Goal: Transaction & Acquisition: Book appointment/travel/reservation

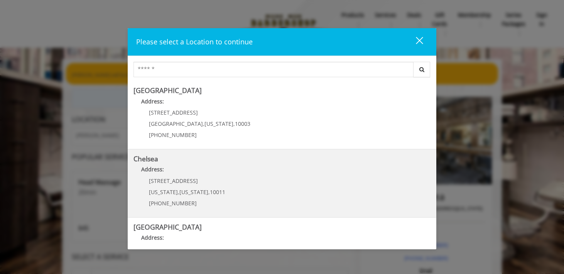
click at [238, 198] on link "Chelsea Address: 169/170 W 23rd St New York , New York , 10011 (917) 639-3902" at bounding box center [281, 183] width 297 height 56
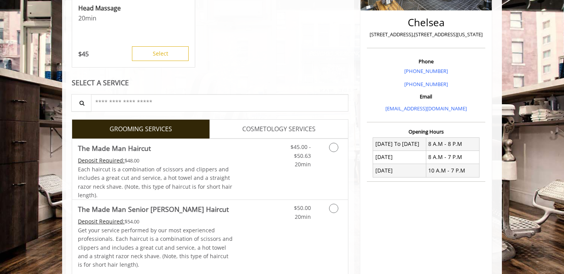
scroll to position [177, 0]
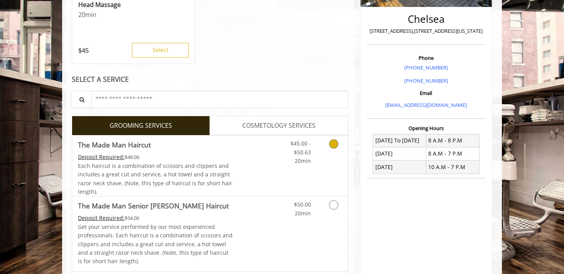
click at [333, 143] on icon "Grooming services" at bounding box center [333, 143] width 9 height 9
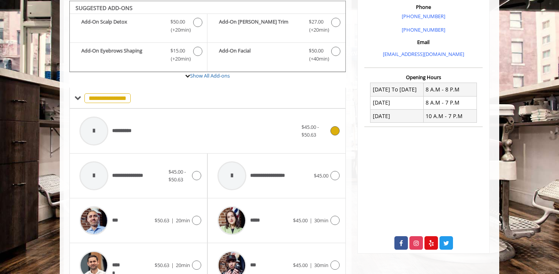
scroll to position [229, 0]
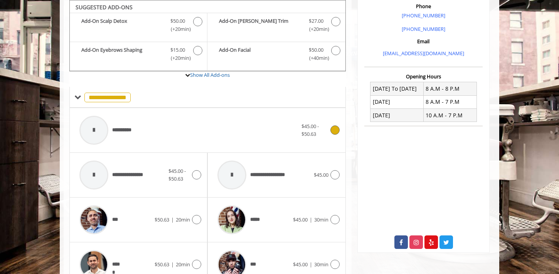
click at [211, 138] on div "**********" at bounding box center [189, 130] width 226 height 37
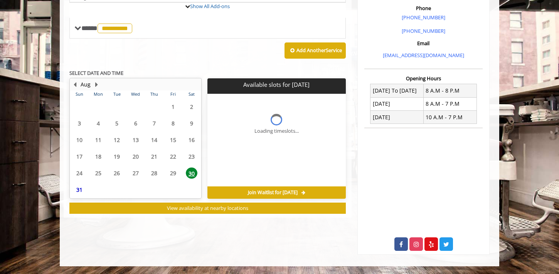
click at [211, 138] on div "Loading timeslots..." at bounding box center [277, 119] width 138 height 51
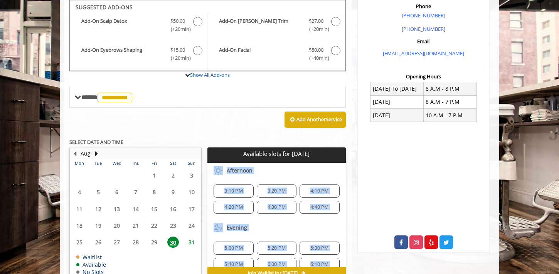
scroll to position [230, 0]
click at [206, 139] on p "SELECT DATE AND TIME" at bounding box center [207, 141] width 277 height 5
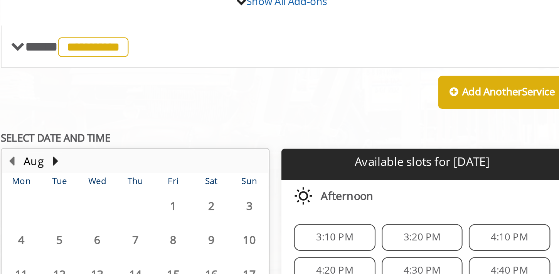
click at [170, 142] on p "SELECT DATE AND TIME" at bounding box center [207, 141] width 277 height 5
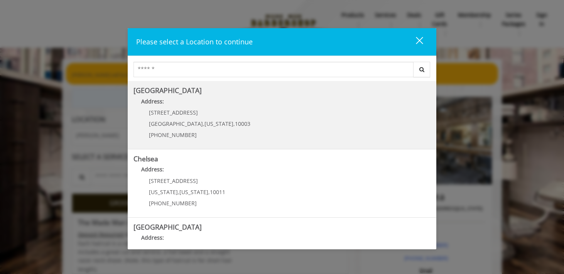
click at [244, 137] on Village "Greenwich Village Address: 60 E 8th St Manhattan , New York , 10003 (212) 598-1…" at bounding box center [281, 115] width 297 height 56
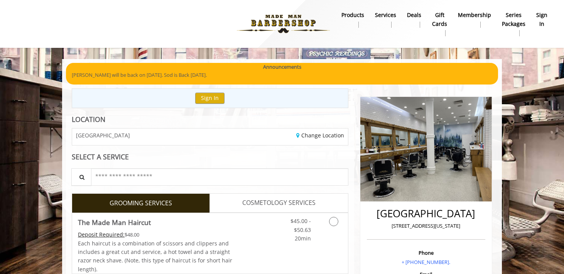
click at [243, 137] on div "Change Location" at bounding box center [281, 136] width 143 height 17
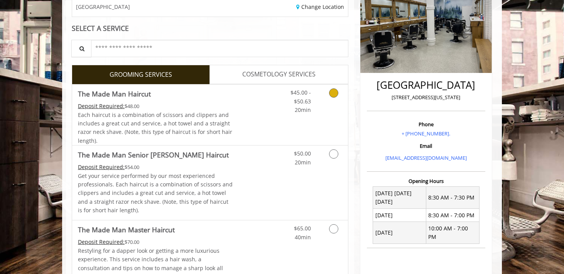
scroll to position [156, 0]
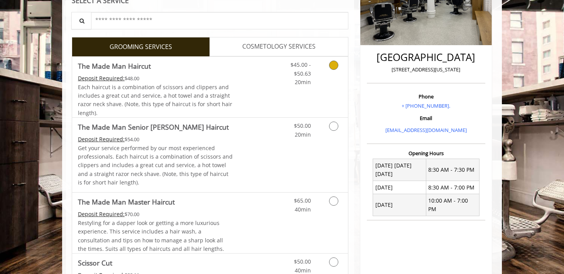
click at [332, 63] on icon "Grooming services" at bounding box center [333, 65] width 9 height 9
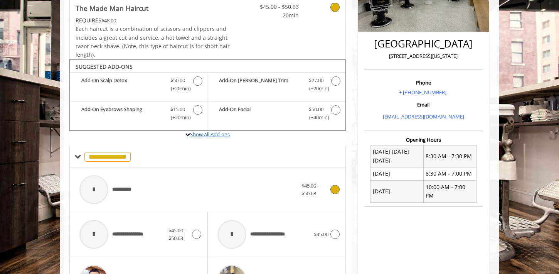
scroll to position [171, 0]
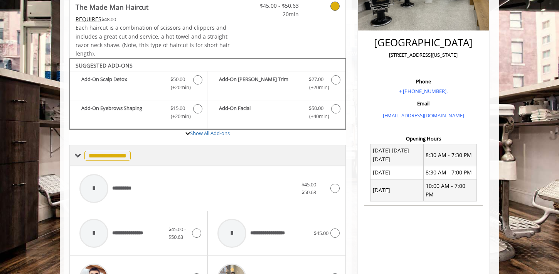
click at [78, 155] on span at bounding box center [77, 155] width 7 height 7
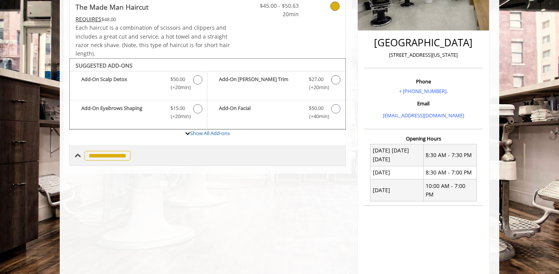
click at [78, 155] on span at bounding box center [77, 155] width 7 height 7
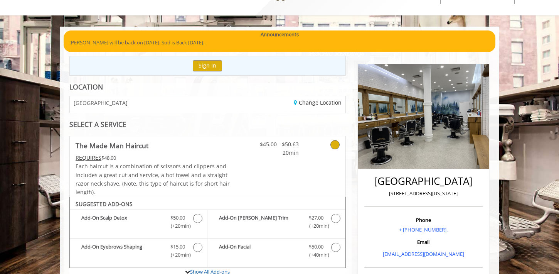
scroll to position [11, 0]
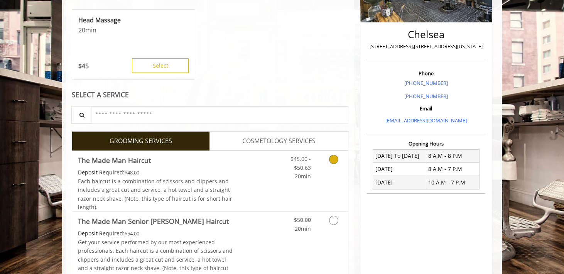
scroll to position [162, 0]
click at [334, 157] on icon "Grooming services" at bounding box center [333, 158] width 9 height 9
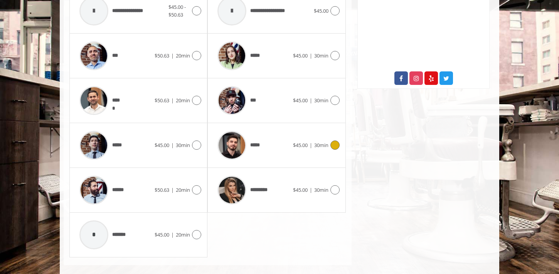
scroll to position [403, 0]
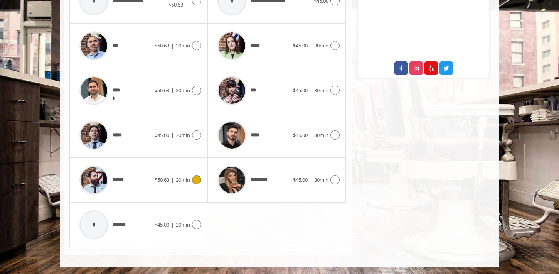
click at [196, 181] on icon at bounding box center [196, 179] width 9 height 9
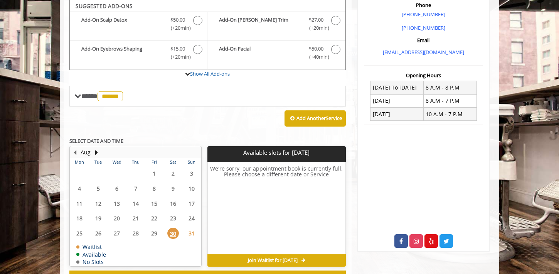
scroll to position [230, 0]
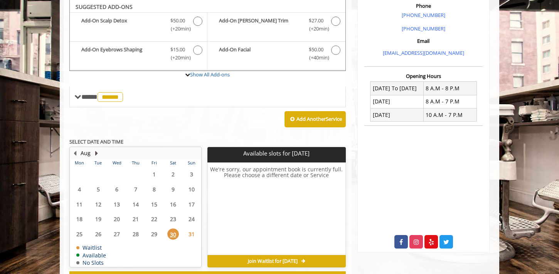
click at [94, 150] on button "Next Month" at bounding box center [96, 153] width 6 height 8
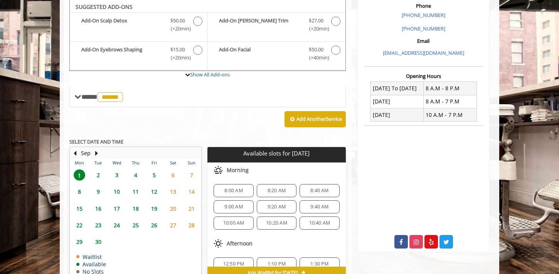
click at [96, 173] on span "2" at bounding box center [99, 174] width 12 height 11
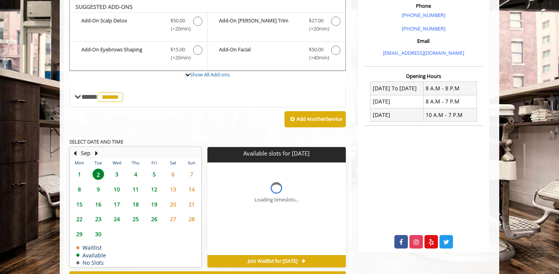
scroll to position [261, 0]
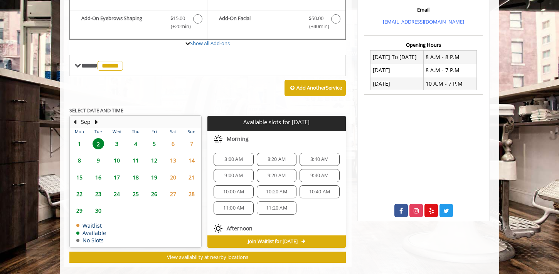
click at [78, 140] on span "1" at bounding box center [80, 143] width 12 height 11
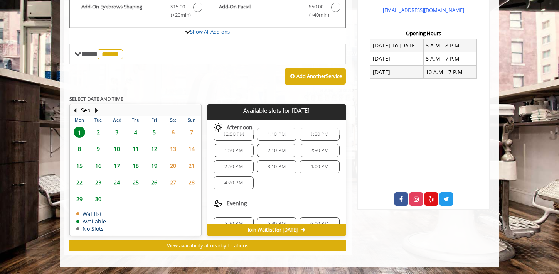
scroll to position [86, 0]
click at [311, 168] on span "4:00 PM" at bounding box center [320, 167] width 18 height 6
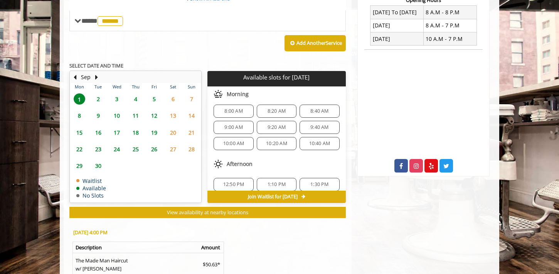
scroll to position [0, 0]
click at [277, 118] on div "8:20 AM" at bounding box center [277, 114] width 40 height 13
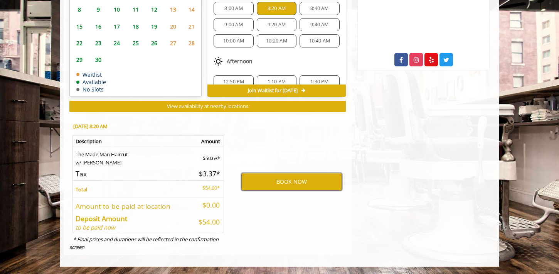
scroll to position [337, 0]
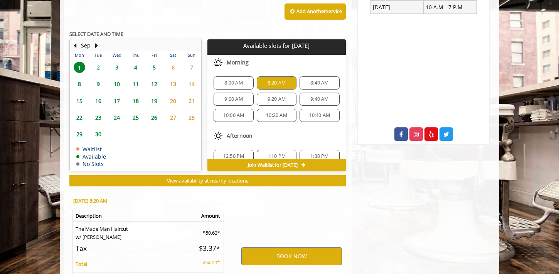
click at [314, 98] on span "9:40 AM" at bounding box center [320, 99] width 18 height 6
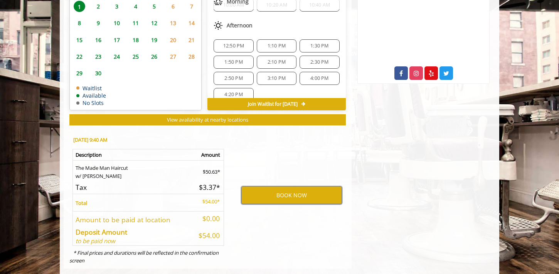
scroll to position [398, 0]
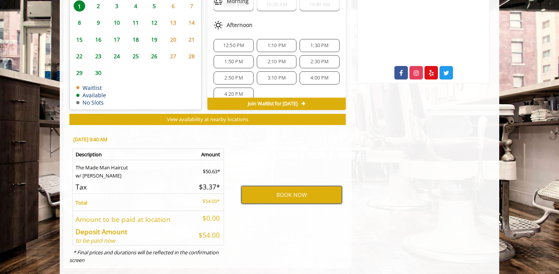
click at [296, 194] on button "BOOK NOW" at bounding box center [291, 195] width 101 height 18
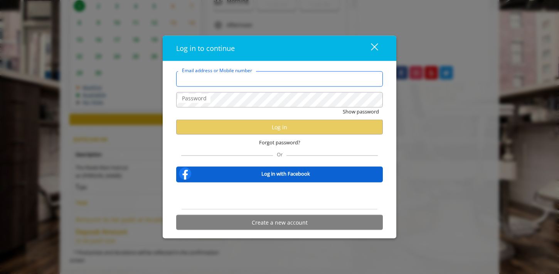
type input "**********"
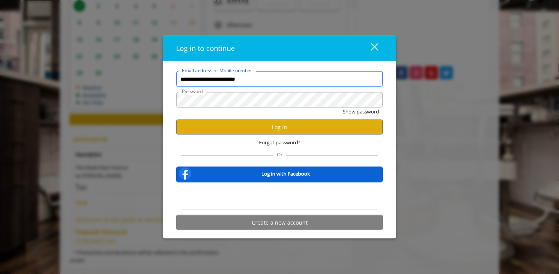
scroll to position [0, 0]
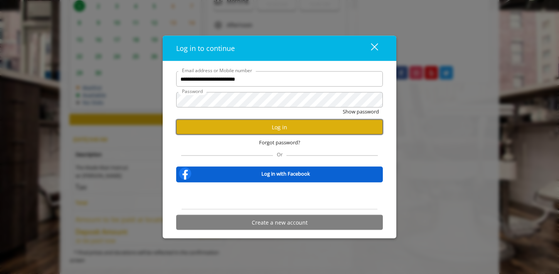
click at [272, 122] on button "Log in" at bounding box center [279, 127] width 207 height 15
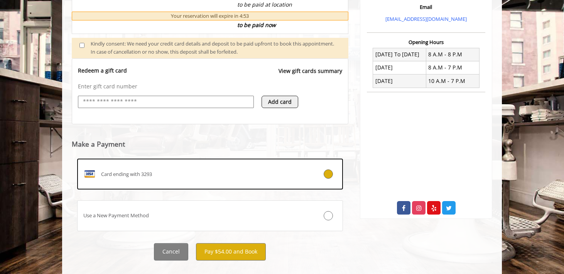
scroll to position [277, 0]
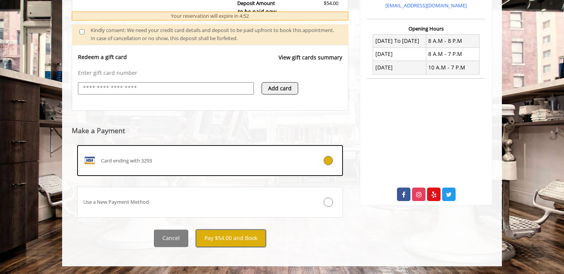
click at [249, 237] on button "Pay $54.00 and Book" at bounding box center [231, 238] width 70 height 17
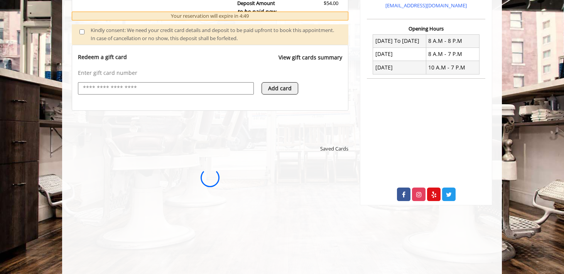
scroll to position [0, 0]
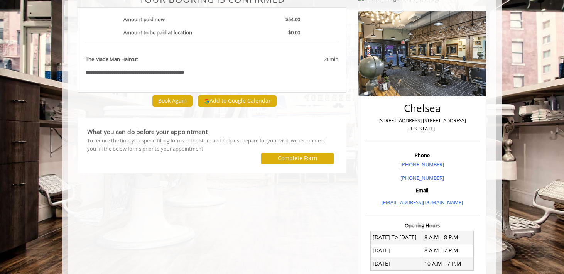
scroll to position [72, 0]
